Goal: Communication & Community: Connect with others

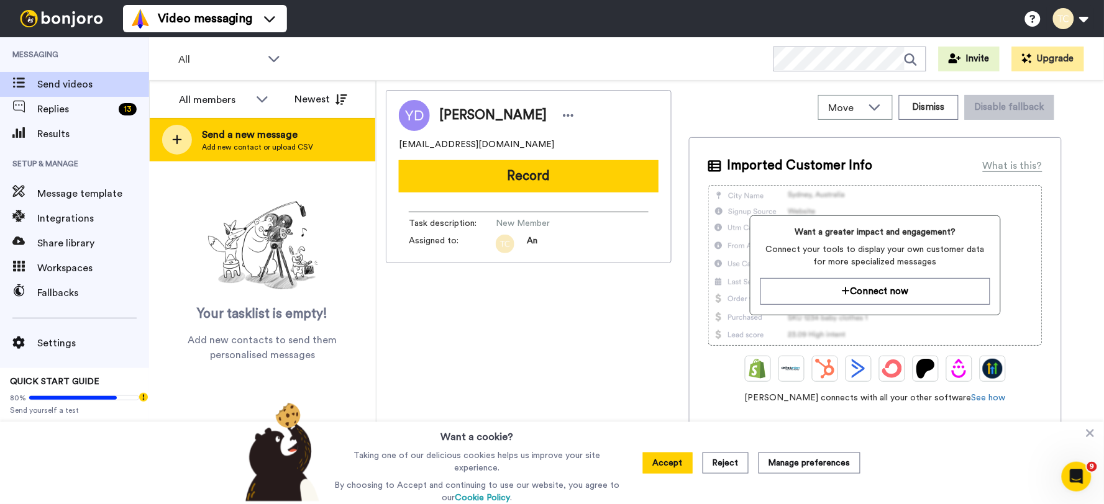
click at [284, 146] on span "Add new contact or upload CSV" at bounding box center [257, 147] width 111 height 10
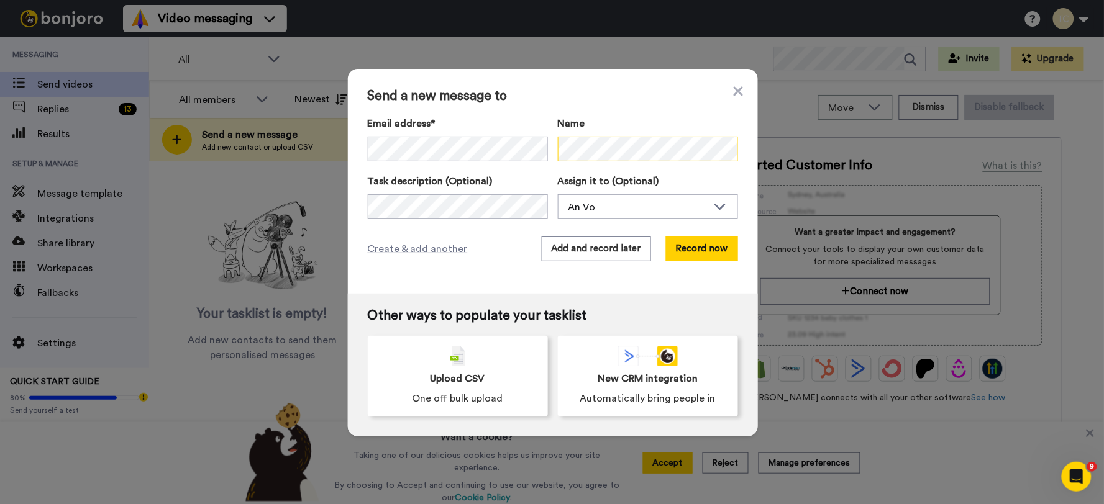
click at [481, 157] on div "Email address* No search result for ‘ talbotandrew@hotmail.com ’ Name" at bounding box center [553, 140] width 370 height 48
click at [614, 206] on div "An Vo" at bounding box center [637, 207] width 139 height 15
click at [589, 252] on span "Stew [PERSON_NAME]" at bounding box center [614, 254] width 112 height 12
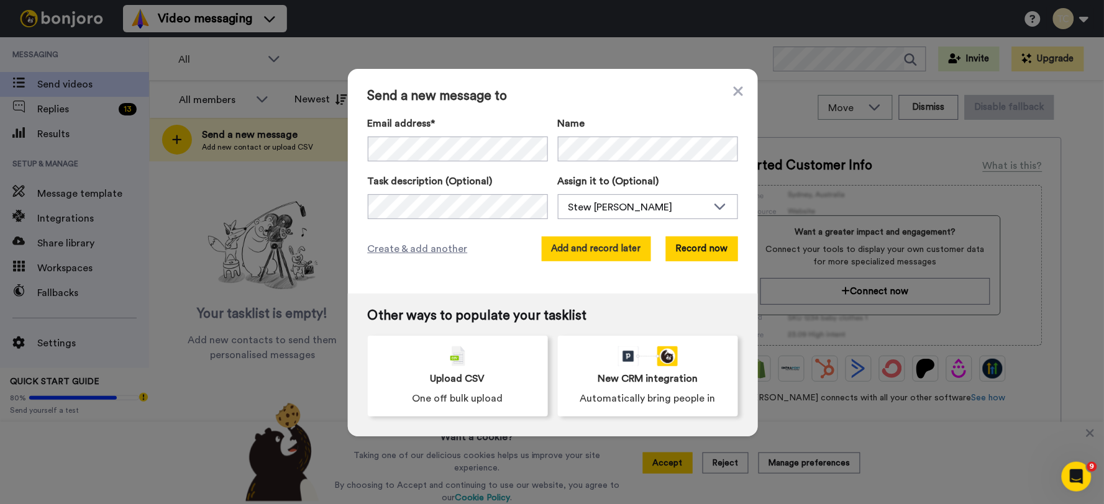
click at [578, 245] on button "Add and record later" at bounding box center [596, 249] width 109 height 25
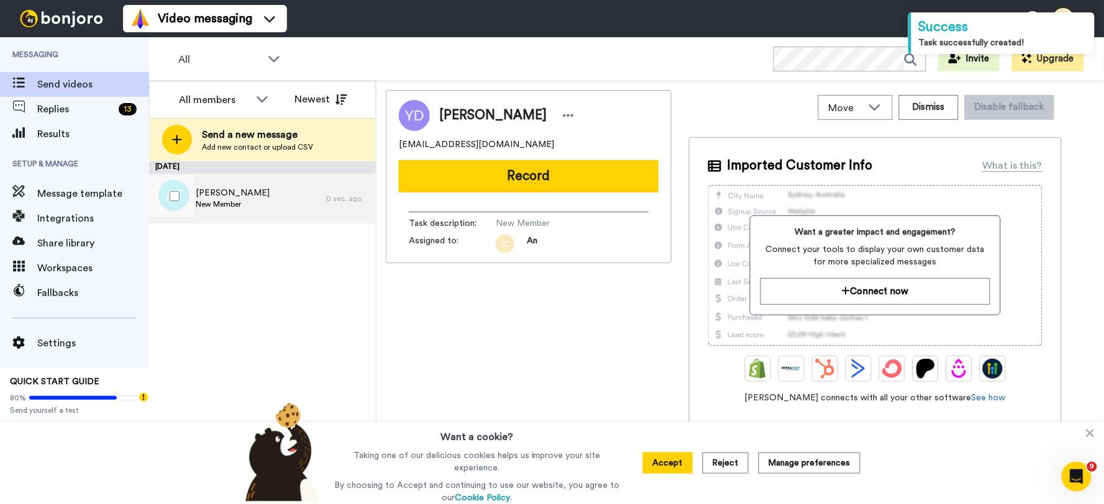
click at [232, 214] on div "Andrew Talbot New Member" at bounding box center [237, 199] width 177 height 50
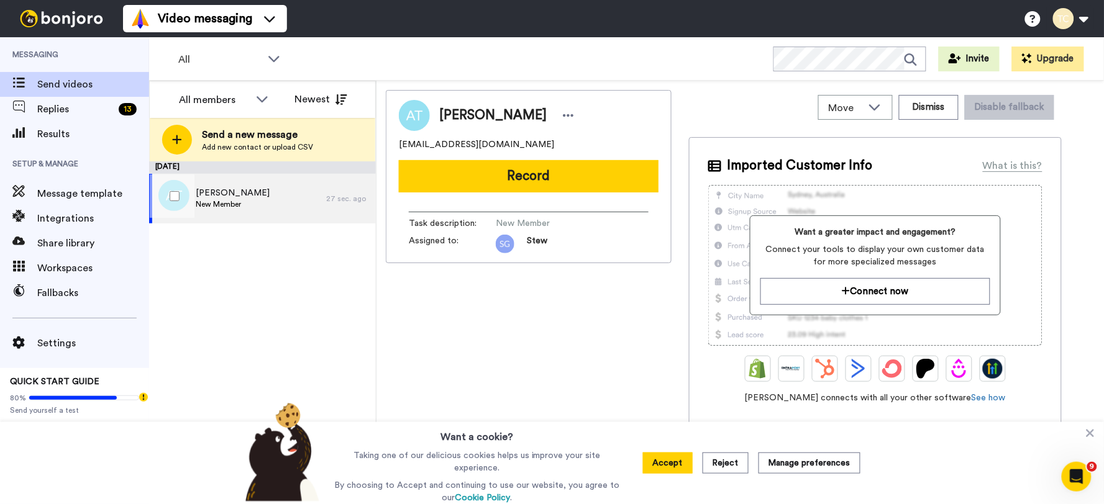
click at [273, 206] on div "Andrew Talbot New Member" at bounding box center [237, 199] width 177 height 50
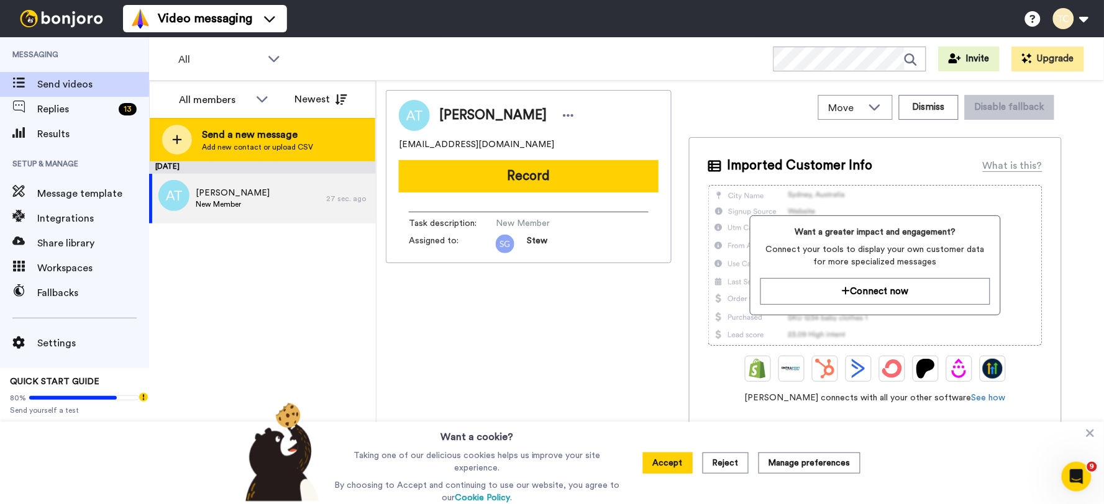
click at [276, 134] on span "Send a new message" at bounding box center [257, 134] width 111 height 15
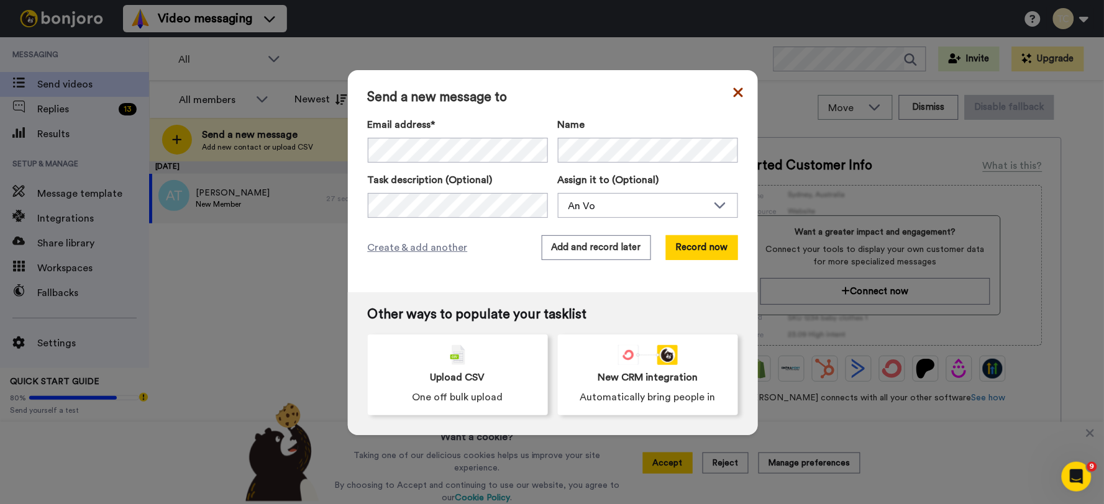
click at [736, 91] on icon at bounding box center [738, 92] width 9 height 15
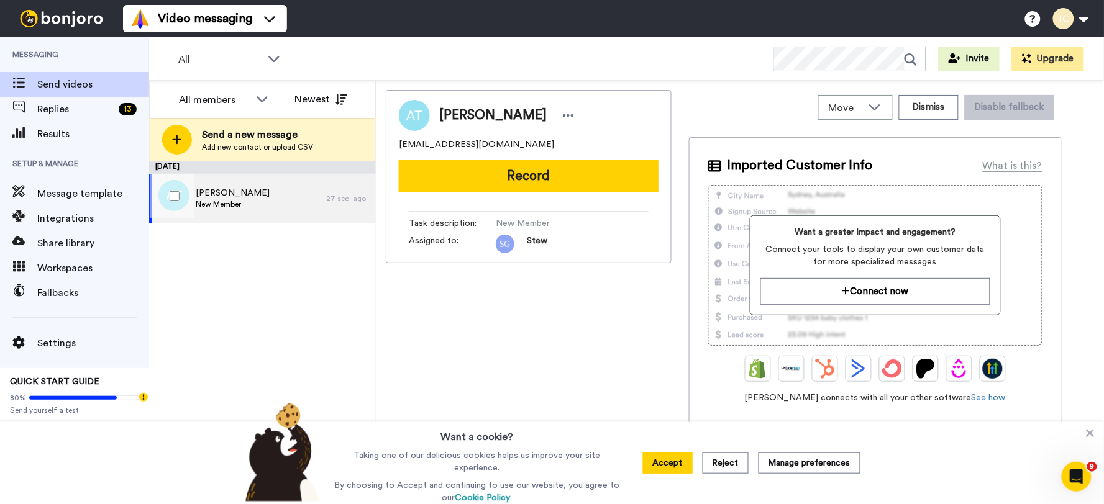
click at [250, 191] on span "[PERSON_NAME]" at bounding box center [233, 193] width 74 height 12
click at [218, 362] on div "September 18 Andrew Talbot New Member 27 sec. ago" at bounding box center [262, 333] width 227 height 343
click at [262, 207] on div "Andrew Talbot New Member" at bounding box center [237, 199] width 177 height 50
click at [563, 115] on icon at bounding box center [568, 115] width 11 height 2
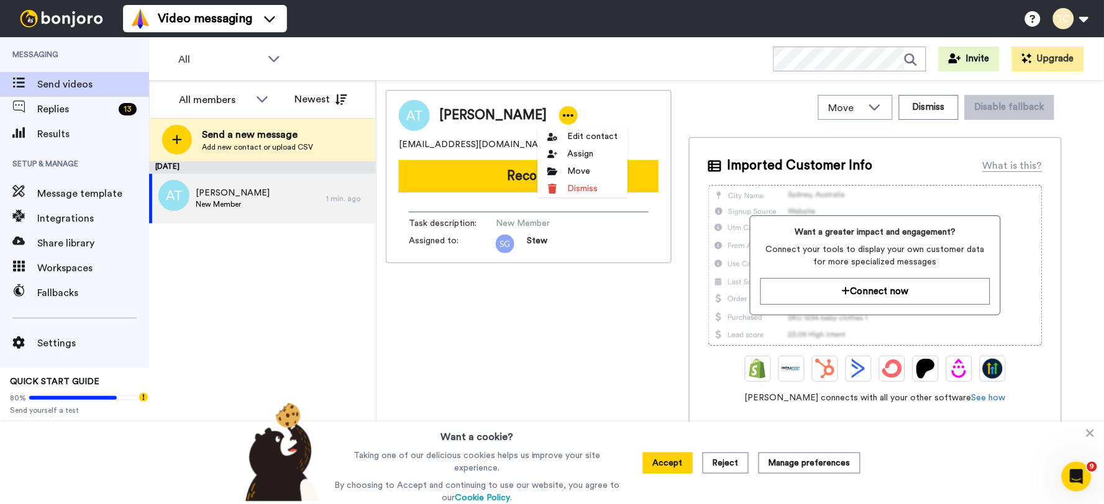
click at [482, 327] on div "Andrew Talbot talbotandrew@hotmail.com Record Task description : New Member Ass…" at bounding box center [529, 295] width 286 height 411
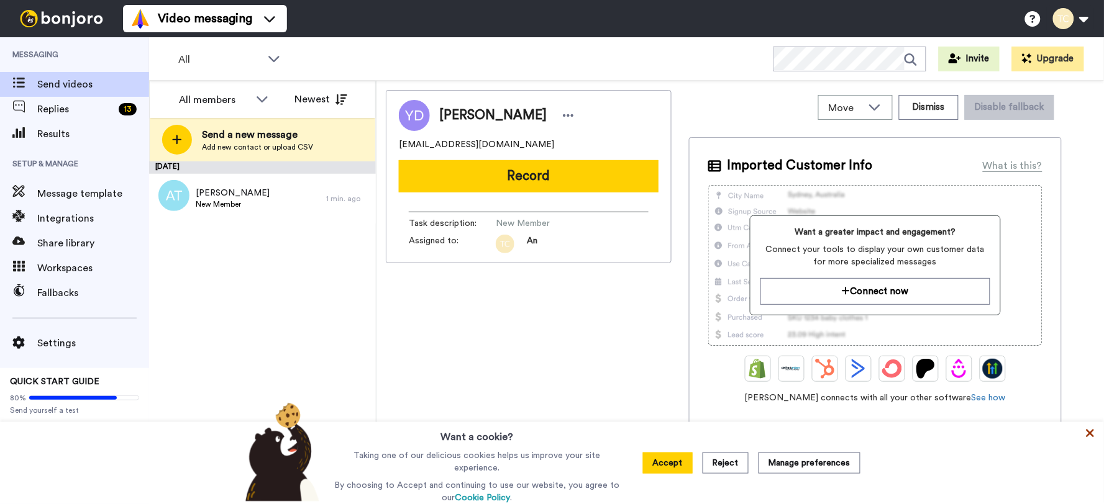
click at [1089, 437] on icon at bounding box center [1090, 434] width 8 height 8
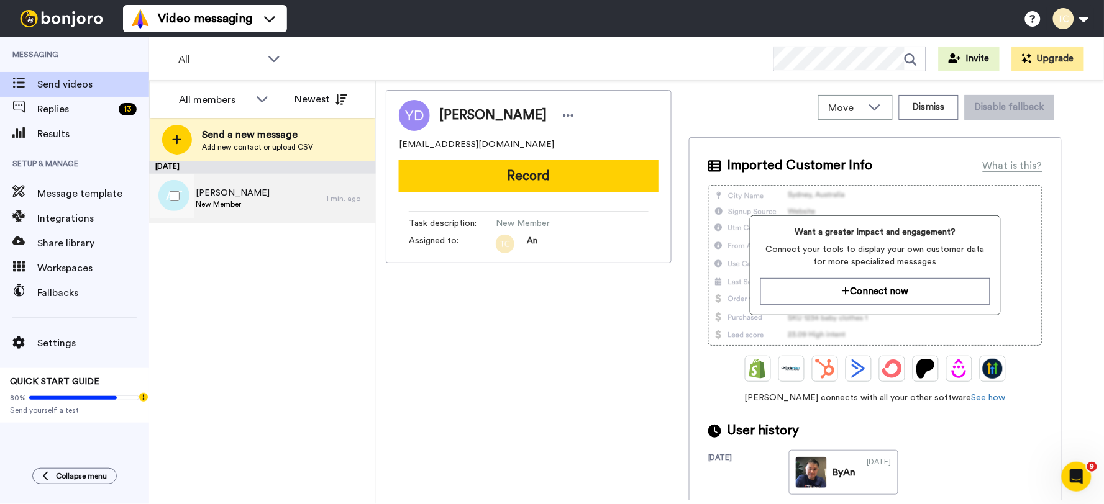
click at [252, 200] on span "New Member" at bounding box center [233, 204] width 74 height 10
